Goal: Find contact information: Find contact information

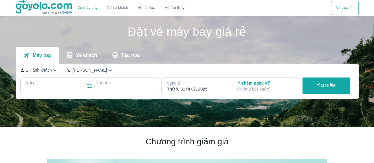
click at [95, 57] on p "Xe khách" at bounding box center [86, 55] width 21 height 6
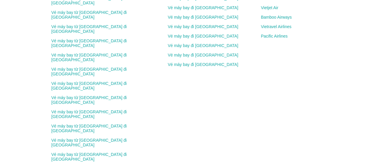
scroll to position [781, 0]
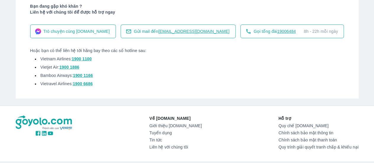
scroll to position [30, 0]
